Goal: Task Accomplishment & Management: Use online tool/utility

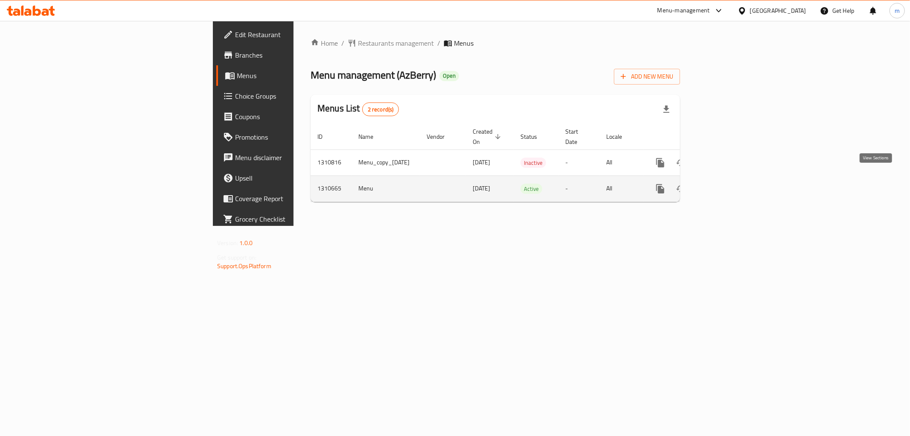
click at [727, 184] on icon "enhanced table" at bounding box center [722, 189] width 10 height 10
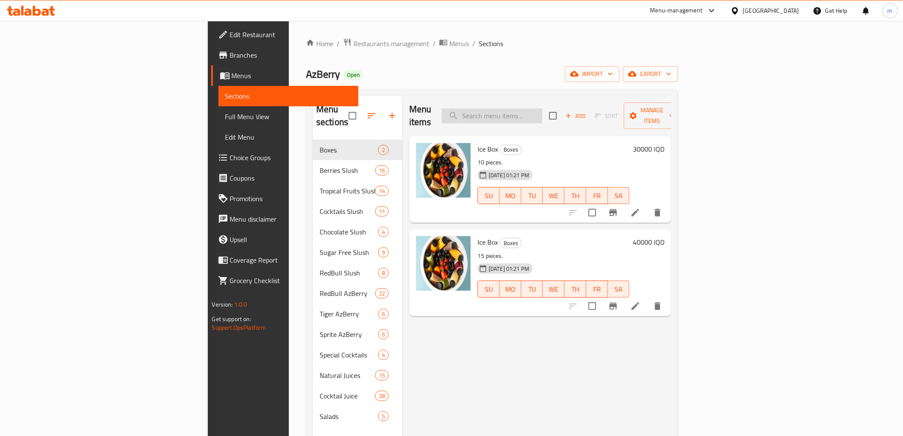
click at [542, 110] on input "search" at bounding box center [492, 115] width 101 height 15
paste input "بان كيك نوتيلا"
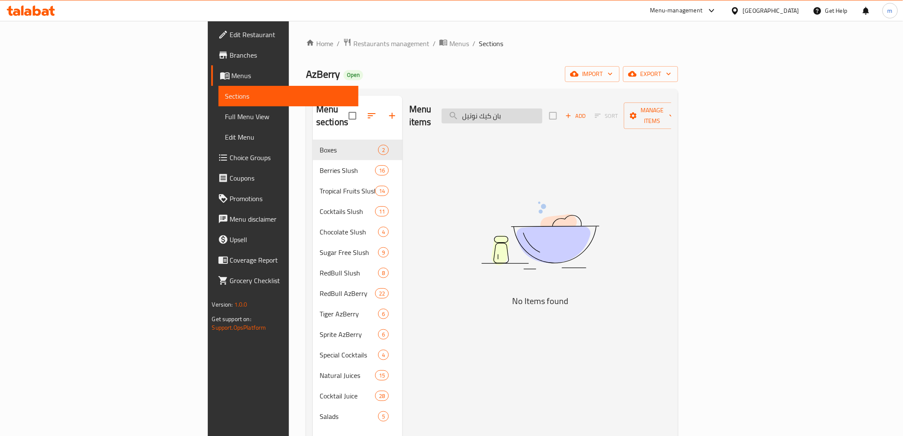
click at [542, 113] on input "بان كيك نوتيل" at bounding box center [492, 115] width 101 height 15
type input "pan"
click at [542, 113] on input "pan" at bounding box center [492, 115] width 101 height 15
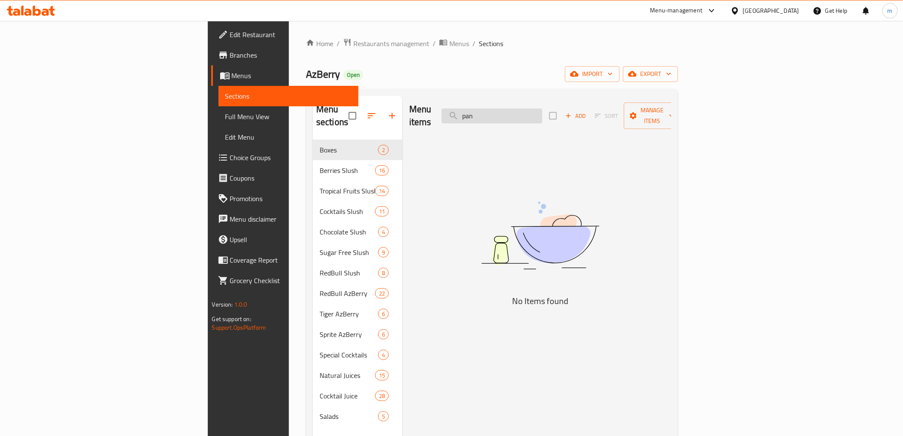
click at [542, 113] on input "pan" at bounding box center [492, 115] width 101 height 15
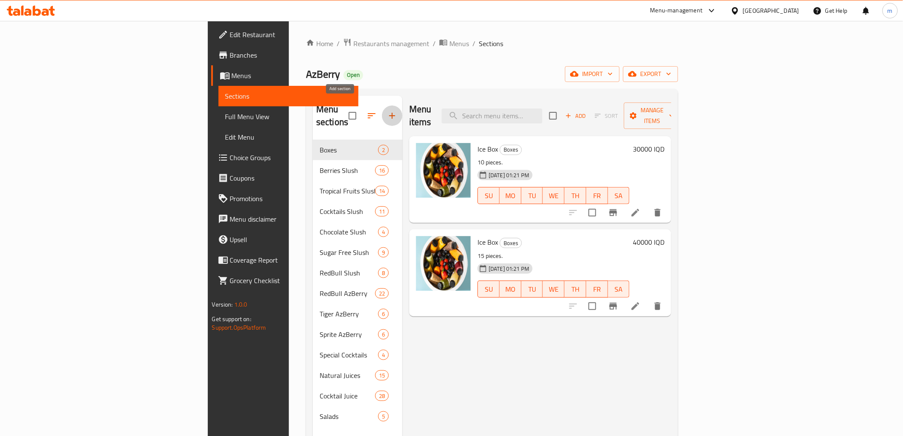
click at [387, 111] on icon "button" at bounding box center [392, 116] width 10 height 10
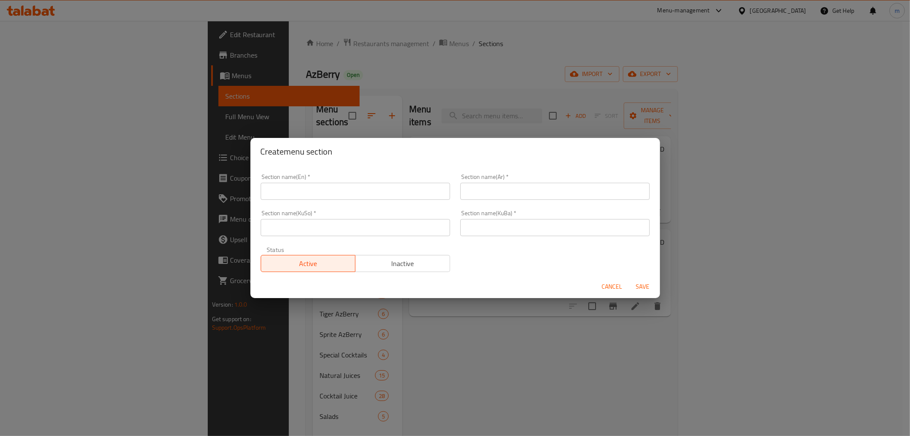
click at [415, 191] on input "text" at bounding box center [355, 191] width 189 height 17
paste input "Pancake"
type input "Pancake"
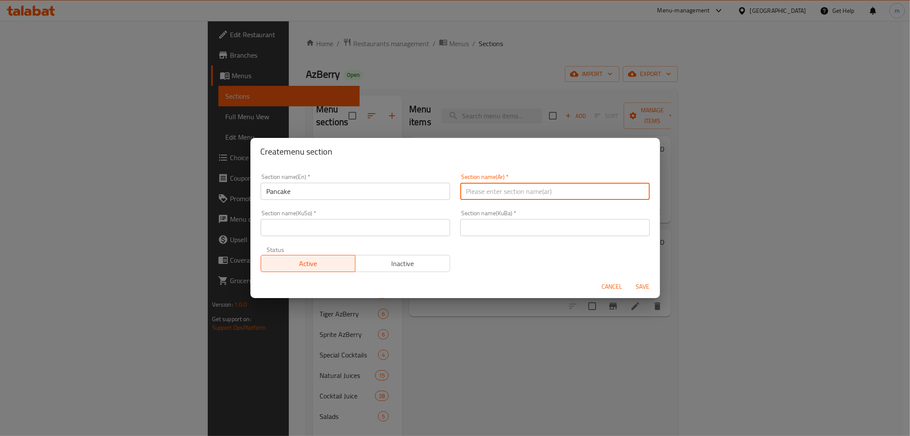
click at [513, 199] on input "text" at bounding box center [554, 191] width 189 height 17
click at [468, 229] on input "text" at bounding box center [554, 227] width 189 height 17
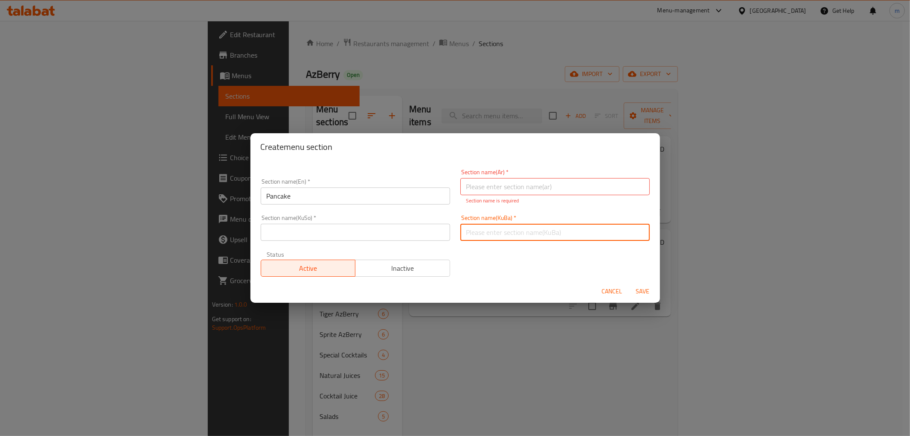
paste input "پان کێک"
type input "پان کێک"
click at [409, 225] on input "text" at bounding box center [355, 232] width 189 height 17
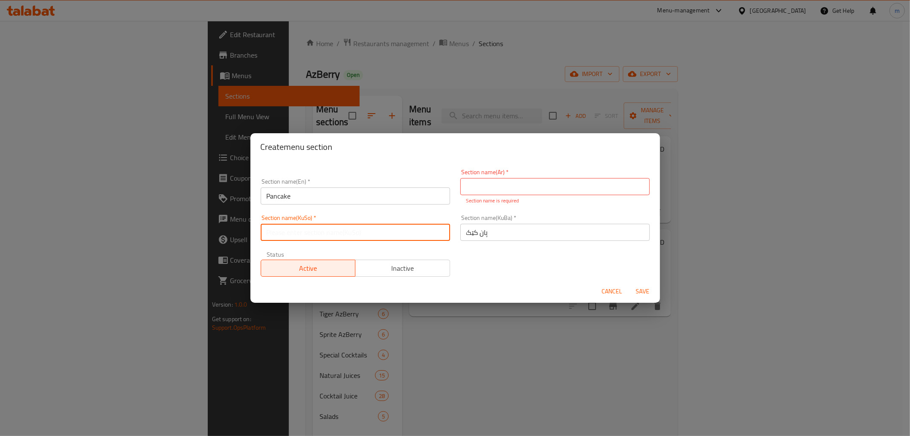
paste input "پان کێک"
type input "پان کێک"
click at [502, 184] on input "text" at bounding box center [554, 186] width 189 height 17
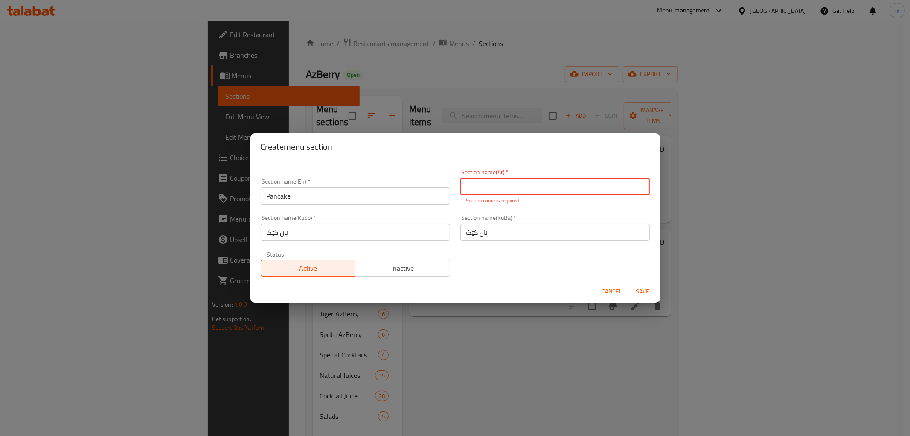
paste input "بان كيك"
type input "بان كيك"
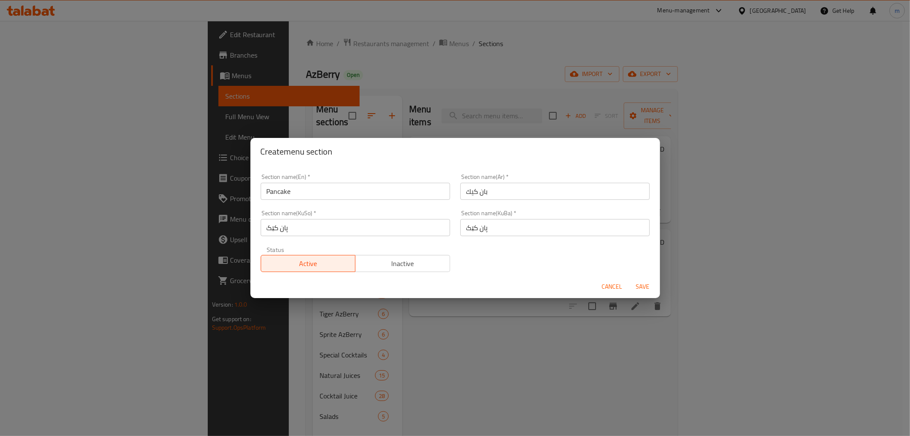
click at [644, 294] on div "Cancel Save" at bounding box center [456, 286] width 410 height 23
click at [639, 299] on div "Create menu section Section name(En)   * Pancake Section name(En) * Section nam…" at bounding box center [455, 218] width 910 height 436
click at [641, 286] on span "Save" at bounding box center [643, 286] width 20 height 11
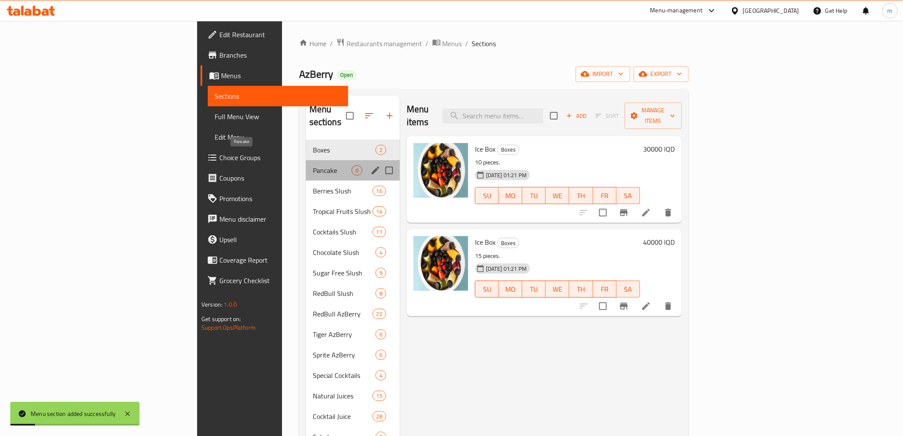
click at [313, 165] on span "Pancake" at bounding box center [332, 170] width 39 height 10
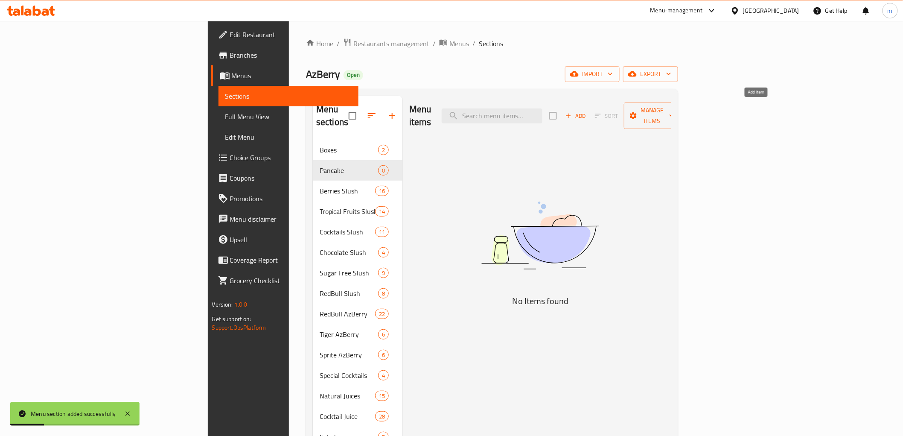
click at [587, 112] on span "Add" at bounding box center [575, 116] width 23 height 10
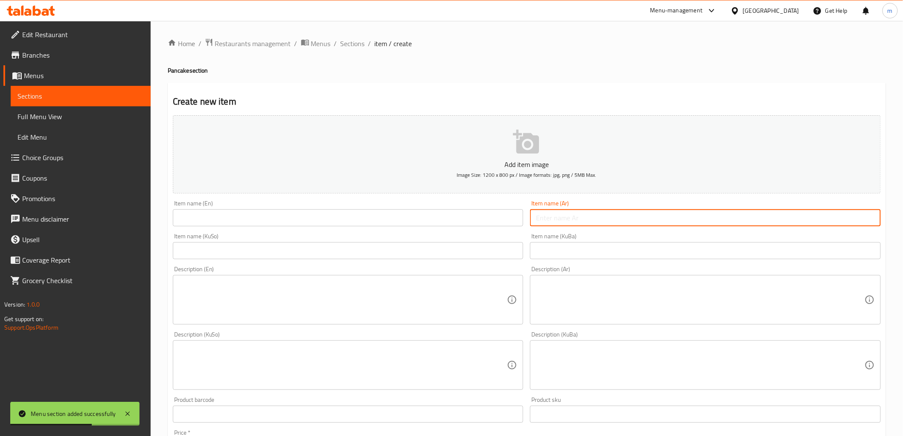
click at [553, 218] on input "text" at bounding box center [705, 217] width 351 height 17
paste input "بان كيك نوتيلا"
type input "بان كيك نوتيلا"
drag, startPoint x: 267, startPoint y: 242, endPoint x: 278, endPoint y: 210, distance: 33.9
click at [267, 242] on input "text" at bounding box center [348, 250] width 351 height 17
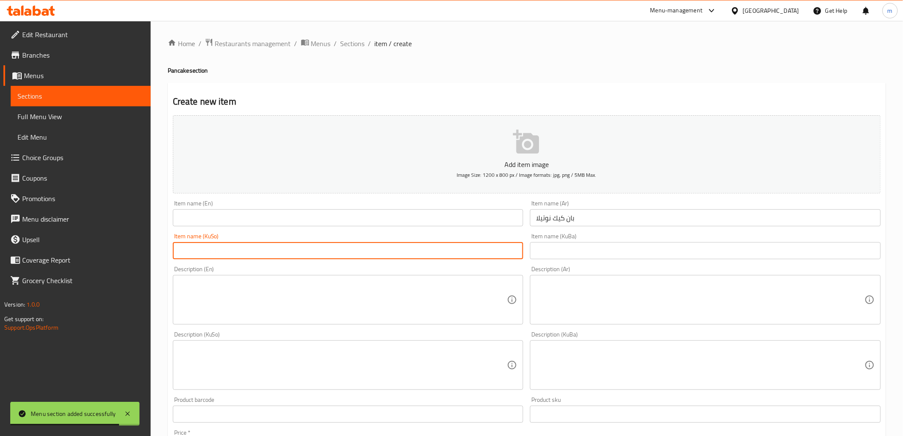
click at [280, 206] on div "Item name (En) Item name (En)" at bounding box center [348, 213] width 351 height 26
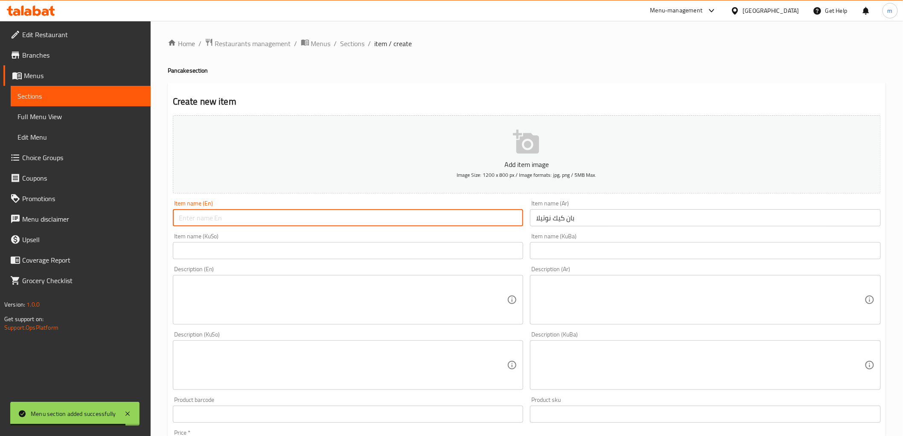
click at [280, 214] on input "text" at bounding box center [348, 217] width 351 height 17
paste input "Nutella pancakes"
type input "Nutella pancakes"
drag, startPoint x: 572, startPoint y: 258, endPoint x: 553, endPoint y: 256, distance: 19.7
click at [572, 258] on input "text" at bounding box center [705, 250] width 351 height 17
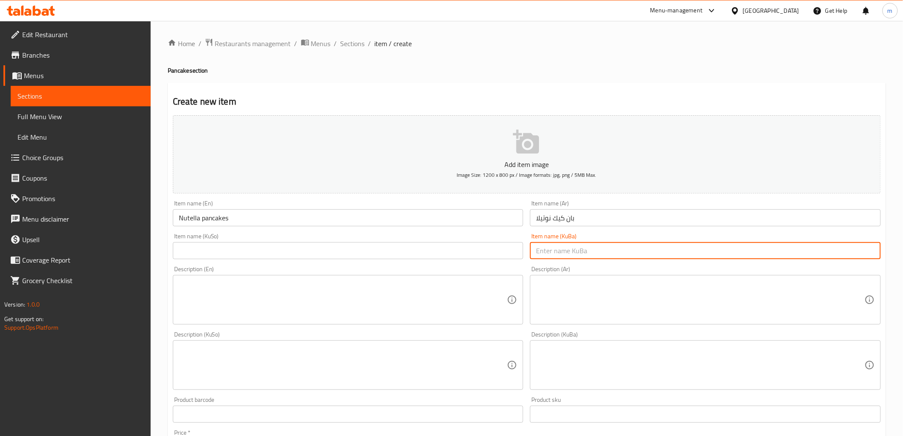
click at [501, 251] on input "text" at bounding box center [348, 250] width 351 height 17
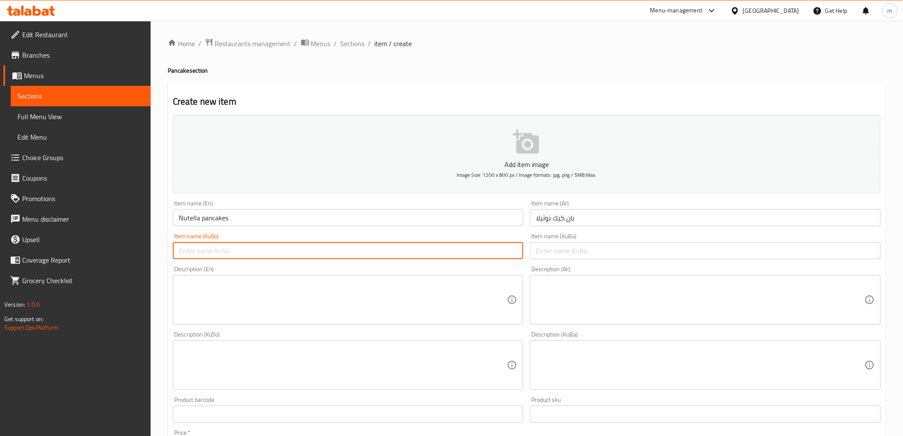
paste input "پانکەیکی نۆتێلا"
type input "پانکەیکی نۆتێلا"
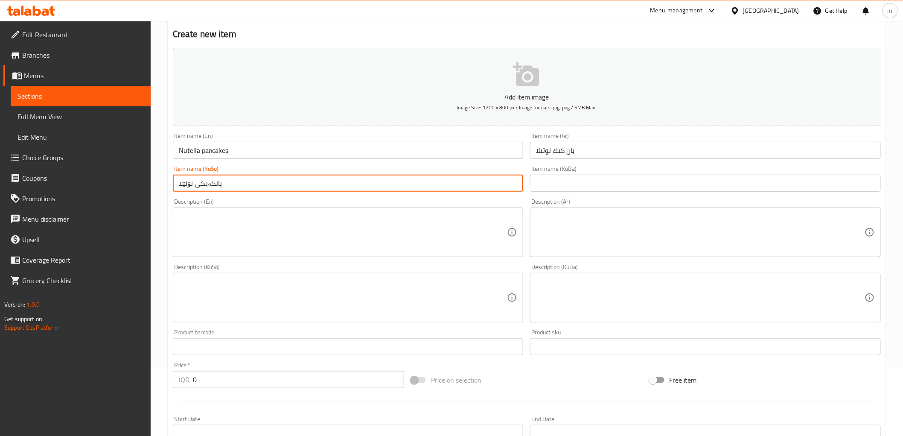
scroll to position [158, 0]
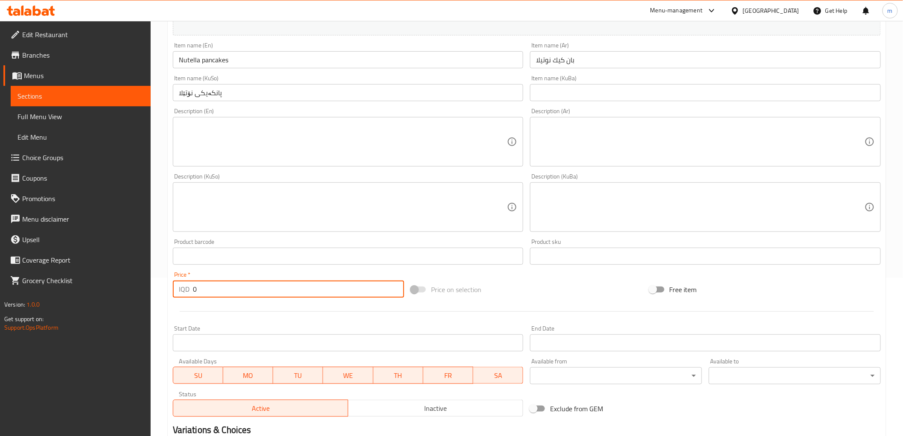
paste input "450"
drag, startPoint x: 195, startPoint y: 289, endPoint x: 200, endPoint y: 293, distance: 5.7
click at [184, 285] on div "IQD 4500 Price *" at bounding box center [288, 288] width 231 height 17
type input "4500"
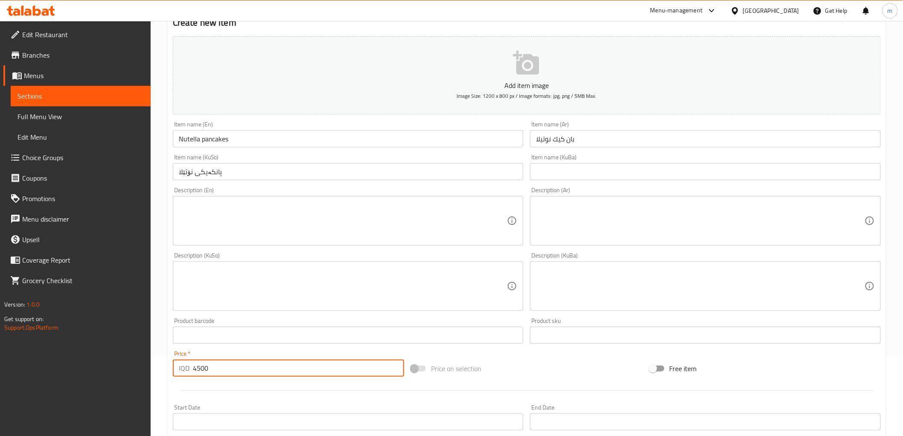
click at [565, 222] on textarea at bounding box center [700, 221] width 329 height 41
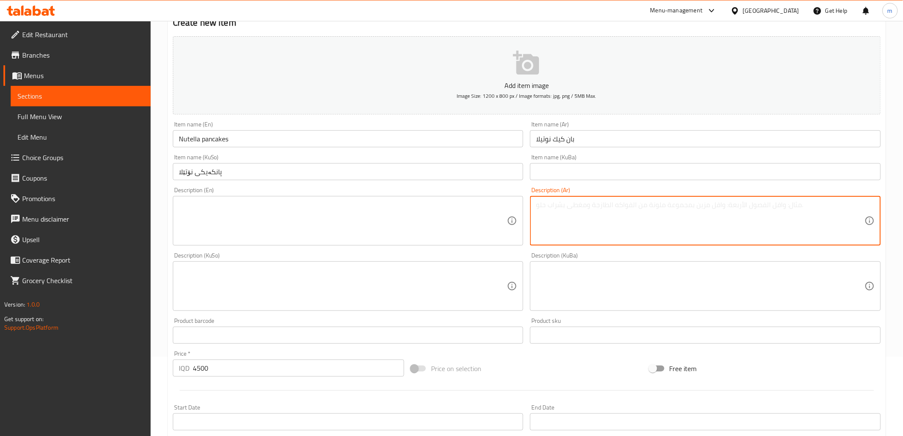
paste textarea "قطع البان كيك ونوتيلا"
type textarea "قطع البان كيك ونوتيلا"
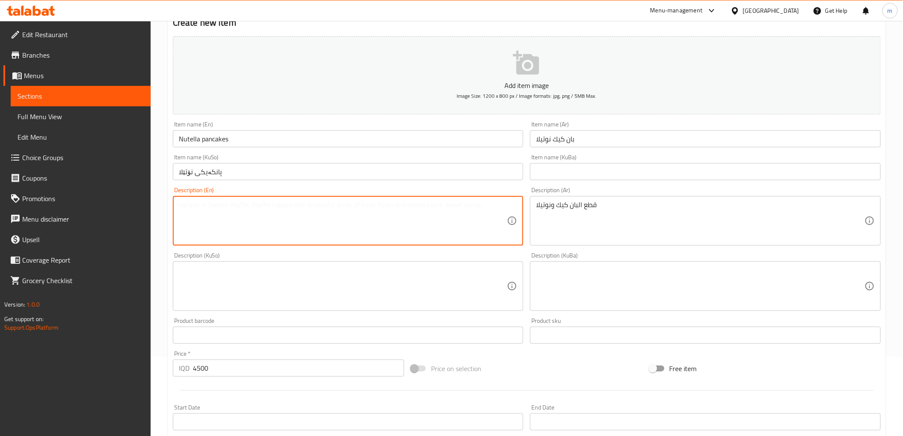
drag, startPoint x: 327, startPoint y: 216, endPoint x: 323, endPoint y: 228, distance: 13.6
click at [327, 216] on textarea at bounding box center [343, 221] width 329 height 41
paste textarea "Pancakes and Nutella"
click at [203, 204] on textarea "Pancakes and Nutella" at bounding box center [343, 221] width 329 height 41
click at [205, 205] on textarea "Pancakes and Nutella" at bounding box center [343, 221] width 329 height 41
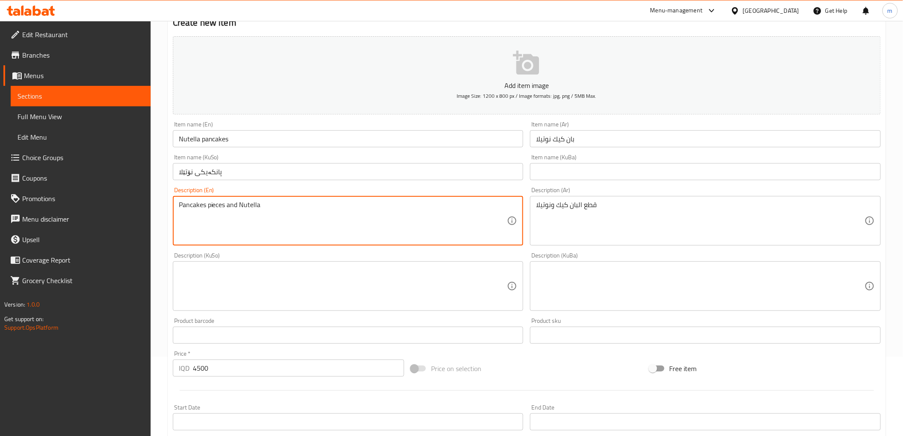
type textarea "Pancakes pieces and Nutella"
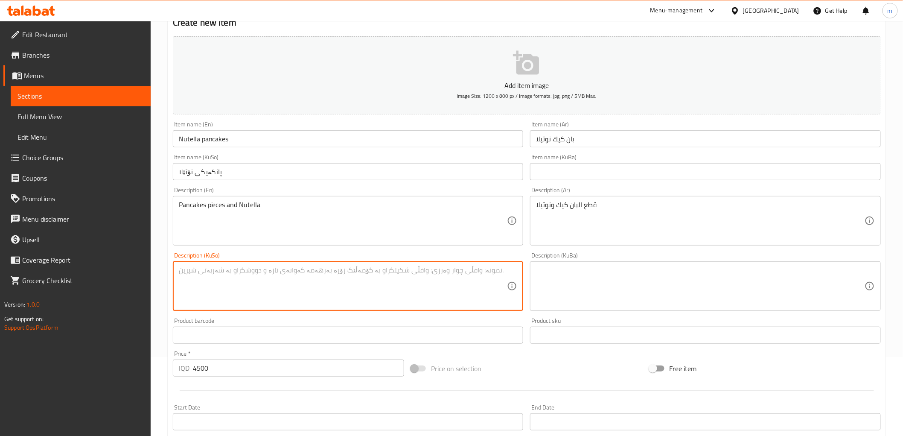
click at [453, 287] on textarea at bounding box center [343, 286] width 329 height 41
drag, startPoint x: 470, startPoint y: 280, endPoint x: 470, endPoint y: 288, distance: 7.7
click at [470, 284] on textarea at bounding box center [343, 286] width 329 height 41
paste textarea "پانکەیک و نوتێلا"
click at [508, 274] on div "پانکەیک و نوتێلا Description (KuSo)" at bounding box center [348, 286] width 351 height 50
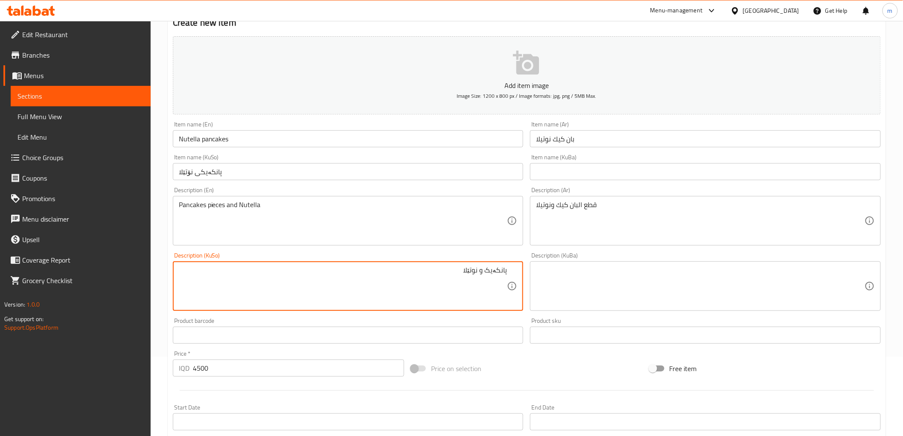
click at [507, 271] on textarea "پانکەیک و نوتێلا" at bounding box center [343, 286] width 329 height 41
type textarea "پارچە پانکەیک و نوتێلا"
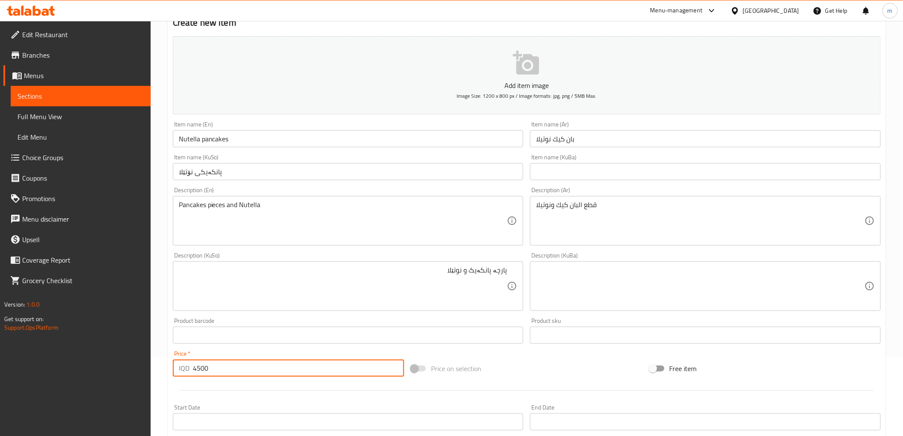
click at [288, 369] on input "4500" at bounding box center [298, 367] width 211 height 17
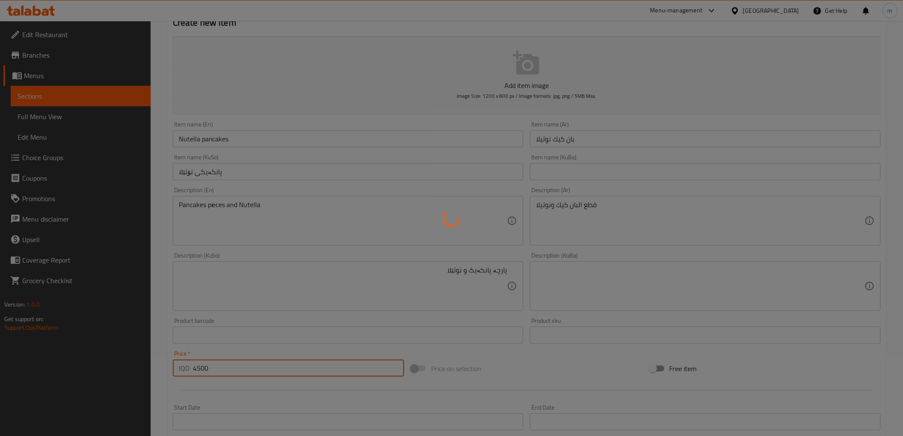
type input "0"
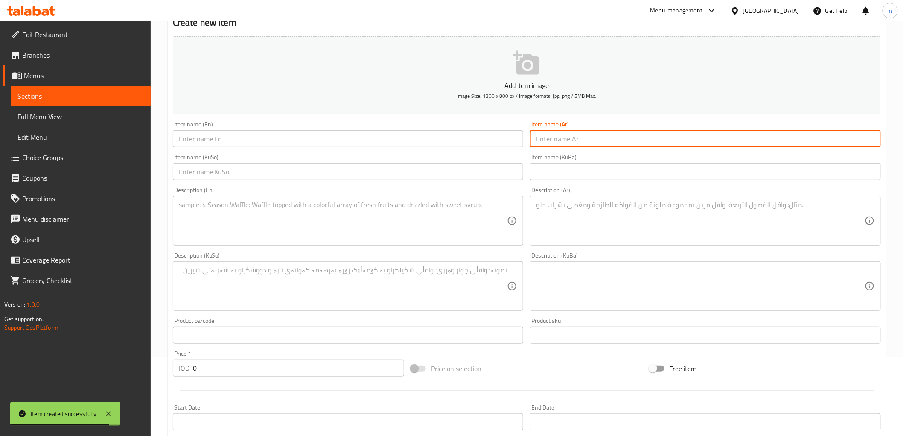
click at [562, 141] on input "text" at bounding box center [705, 138] width 351 height 17
paste input "بان [PERSON_NAME]"
type input "بان [PERSON_NAME]"
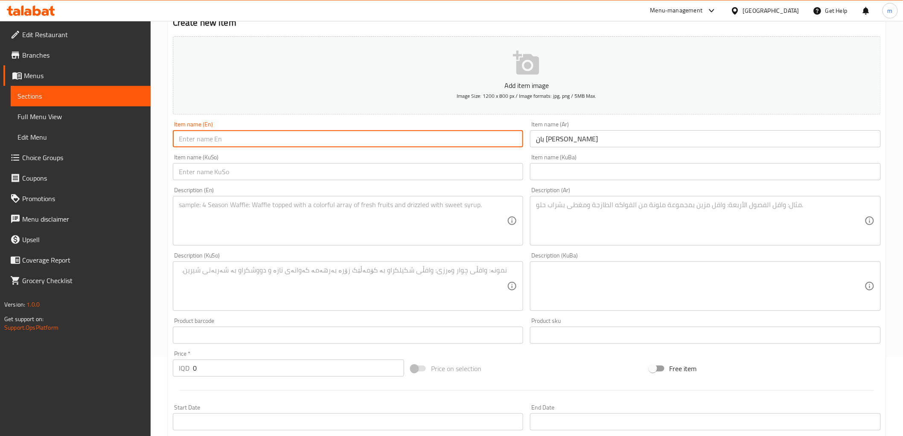
click at [331, 146] on input "text" at bounding box center [348, 138] width 351 height 17
paste input "Kinder Pancakes"
type input "Kinder Pancakes"
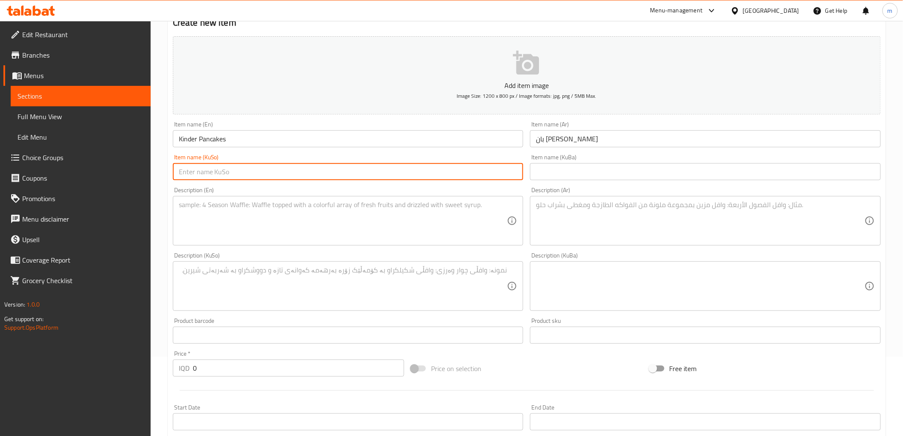
drag, startPoint x: 447, startPoint y: 175, endPoint x: 476, endPoint y: 208, distance: 44.2
click at [447, 175] on input "text" at bounding box center [348, 171] width 351 height 17
paste input "پانکەیکی کیندەر"
type input "پانکەیکی کیندەر"
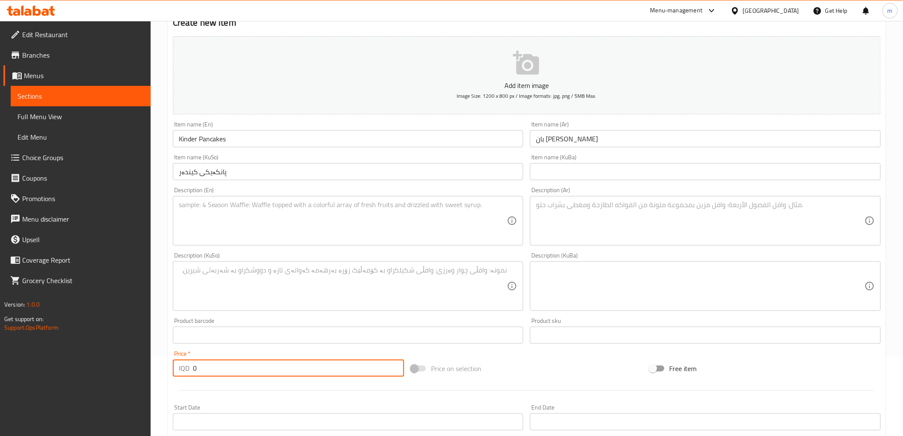
drag, startPoint x: 204, startPoint y: 368, endPoint x: 193, endPoint y: 369, distance: 10.3
click at [193, 369] on input "0" at bounding box center [298, 367] width 211 height 17
type input "4500"
click at [651, 229] on textarea at bounding box center [700, 221] width 329 height 41
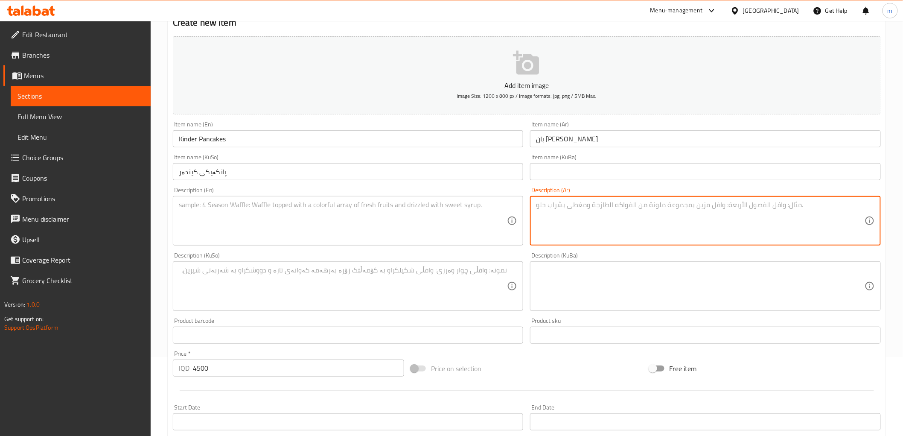
paste textarea "قطع بان كيك وشوكولاتة كيندر"
type textarea "قطع بان كيك وشوكولاتة كيندر"
click at [295, 189] on div "Description (En) Description (En)" at bounding box center [348, 216] width 351 height 58
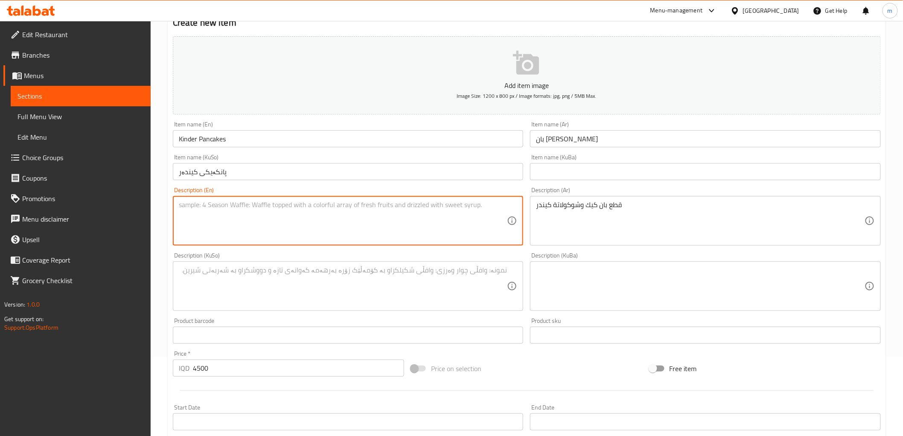
click at [299, 216] on textarea at bounding box center [343, 221] width 329 height 41
paste textarea "Pancake pieces and Kinder chocolate"
type textarea "Pancake pieces and Kinder chocolate"
click at [489, 282] on textarea at bounding box center [343, 286] width 329 height 41
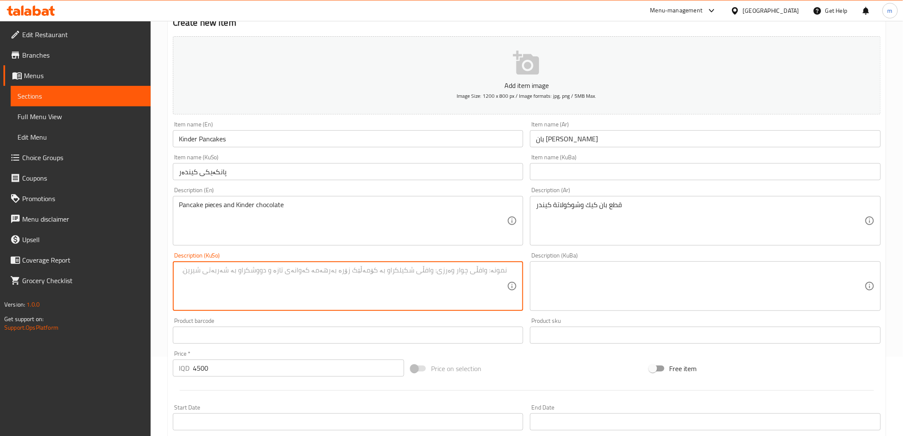
paste textarea "پارچەی پانکەیک و شوکولاتەی کیندەر"
type textarea "پارچەی پانکەیک و شوکولاتەی کیندەر"
click at [279, 372] on input "4500" at bounding box center [298, 367] width 211 height 17
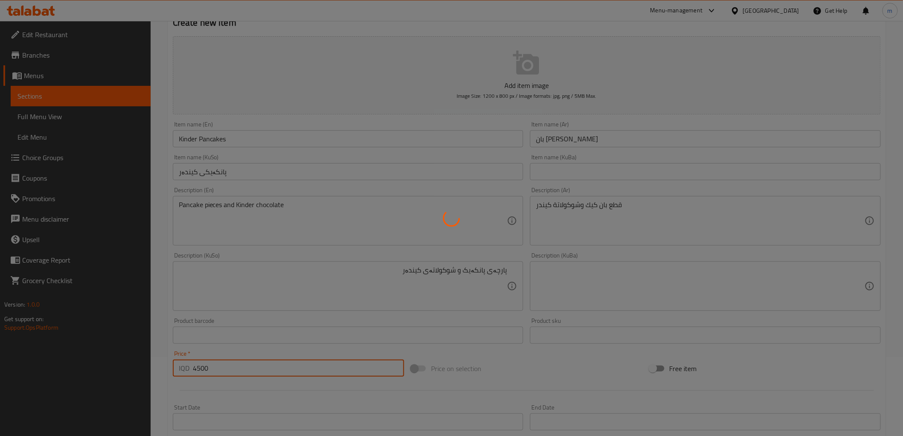
type input "0"
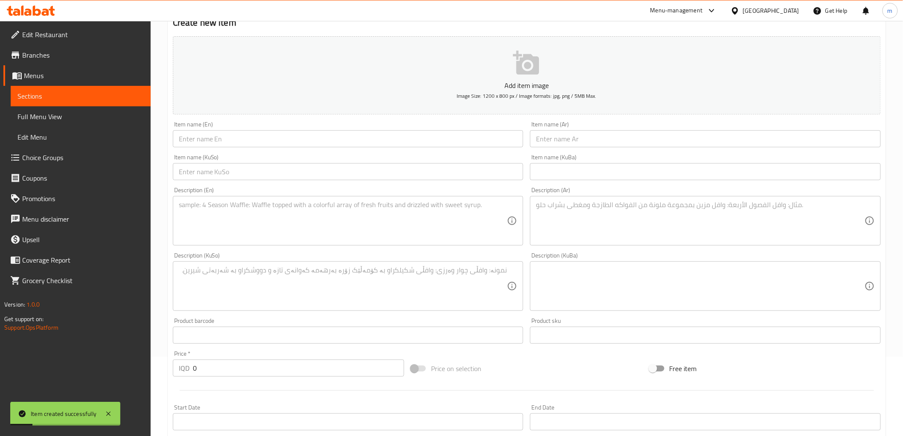
click at [546, 148] on div "Item name (Ar) Item name (Ar)" at bounding box center [706, 134] width 358 height 33
click at [545, 142] on input "text" at bounding box center [705, 138] width 351 height 17
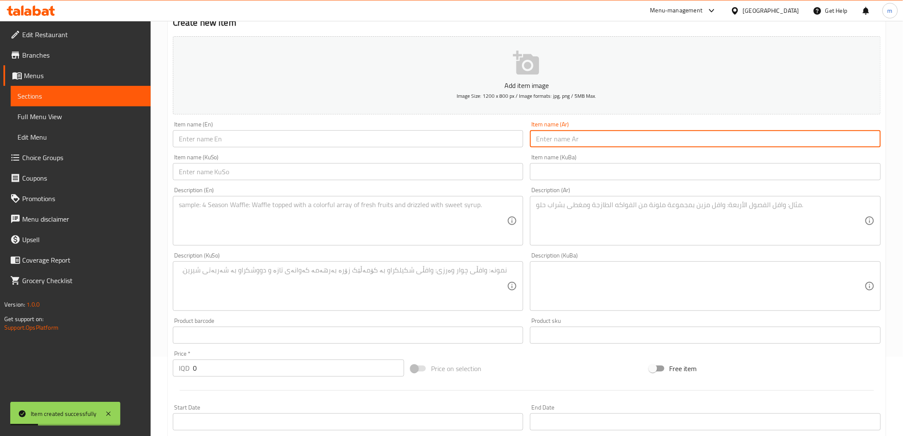
paste input "بان كيك لوتس"
type input "بان كيك لوتس"
click at [469, 141] on input "text" at bounding box center [348, 138] width 351 height 17
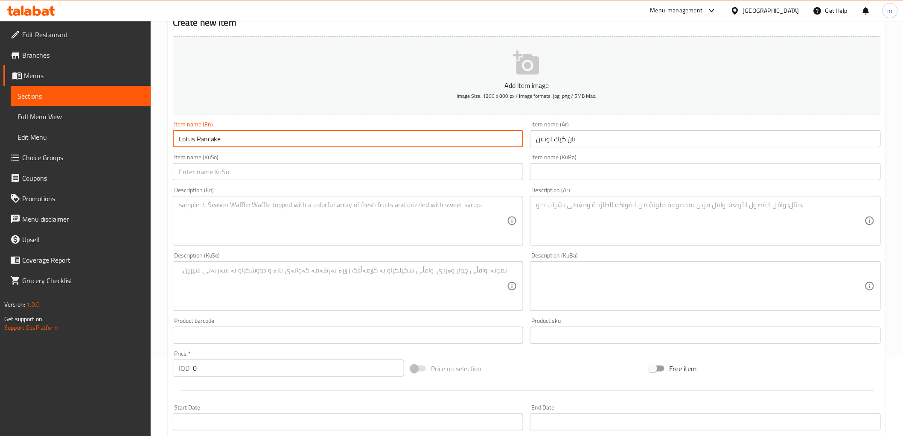
type input "Lotus Pancake"
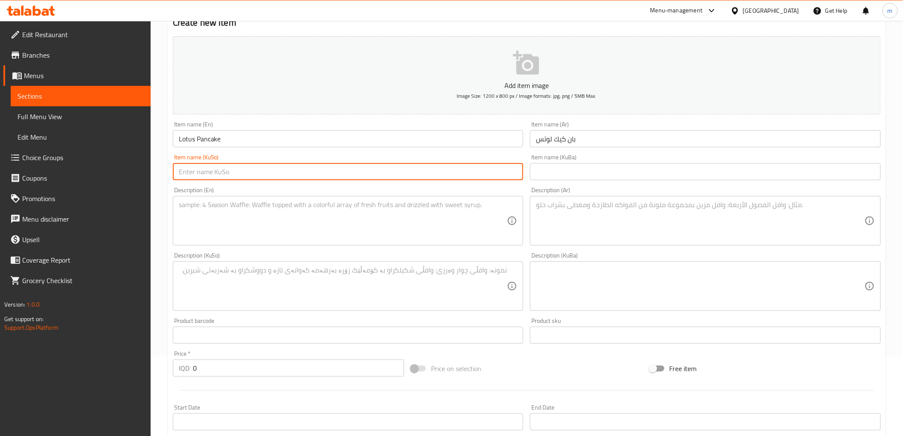
click at [501, 171] on input "text" at bounding box center [348, 171] width 351 height 17
type input "لۆتس پانکەیک"
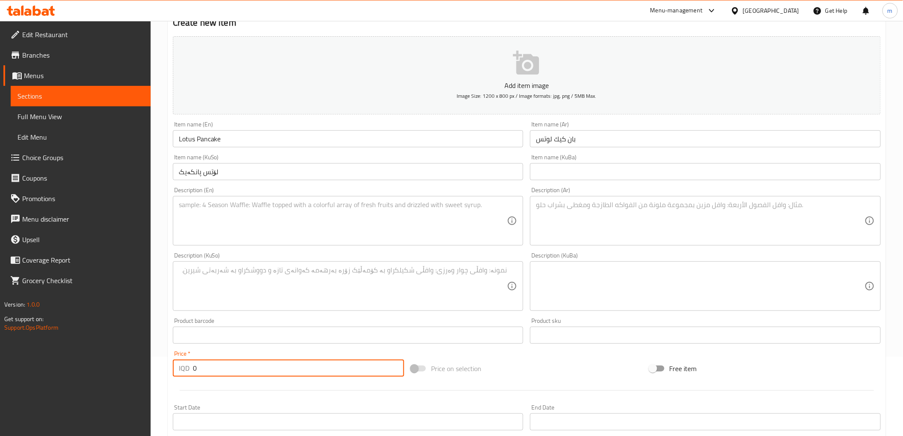
paste input "450"
drag, startPoint x: 199, startPoint y: 370, endPoint x: 180, endPoint y: 370, distance: 18.8
click at [180, 370] on div "IQD 0 Price *" at bounding box center [288, 367] width 231 height 17
type input "4500"
click at [574, 218] on textarea at bounding box center [700, 221] width 329 height 41
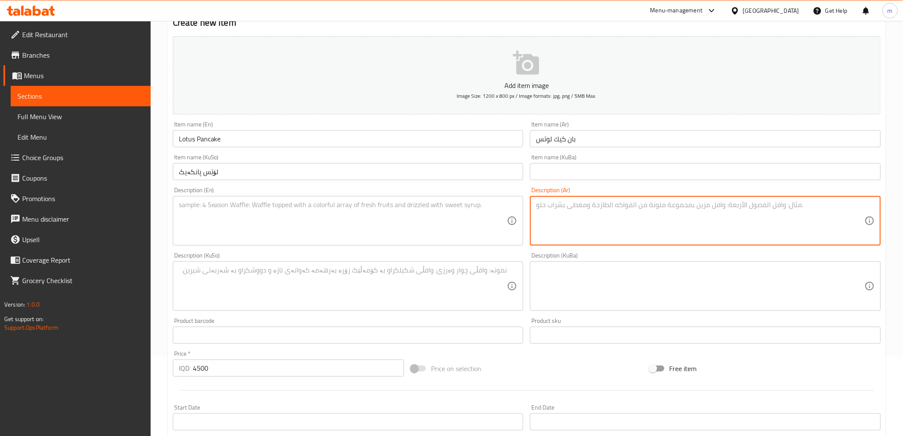
paste textarea "قطع بان كيك, بسكويت لوتس وصلصة لوتس"
type textarea "قطع بان كيك, بسكويت لوتس وصلصة لوتس"
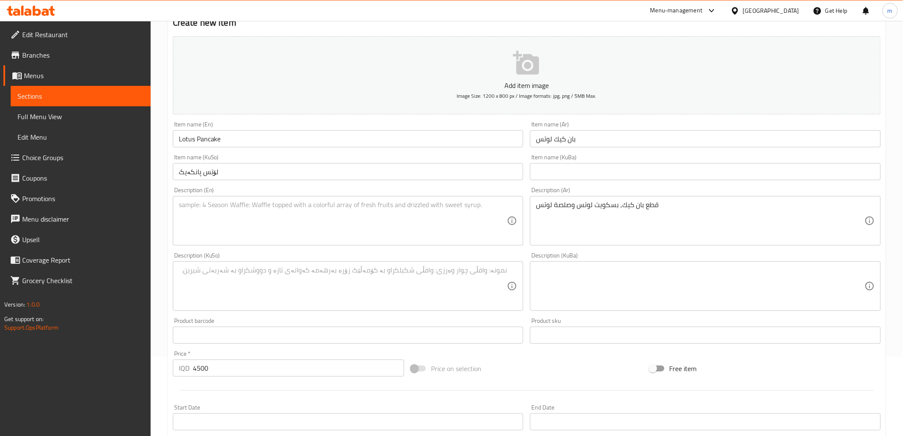
click at [615, 206] on textarea "قطع بان كيك, بسكويت لوتس وصلصة لوتس" at bounding box center [700, 221] width 329 height 41
